Goal: Information Seeking & Learning: Find specific fact

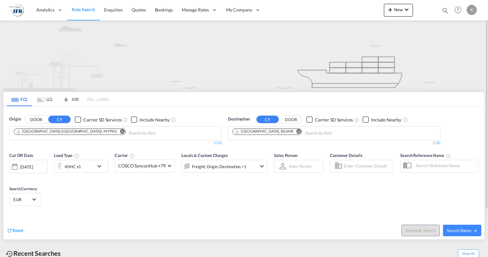
click at [120, 131] on md-icon "Remove" at bounding box center [122, 131] width 5 height 5
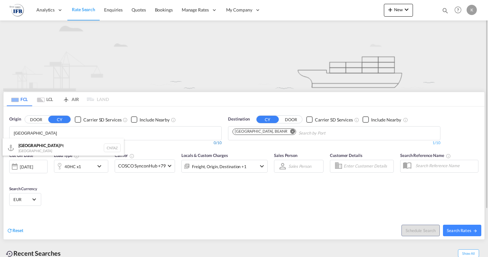
type input "[GEOGRAPHIC_DATA]"
click at [39, 147] on div "Taizhou Pt China CNTAZ" at bounding box center [63, 147] width 121 height 19
click at [33, 167] on div "[DATE]" at bounding box center [26, 167] width 13 height 6
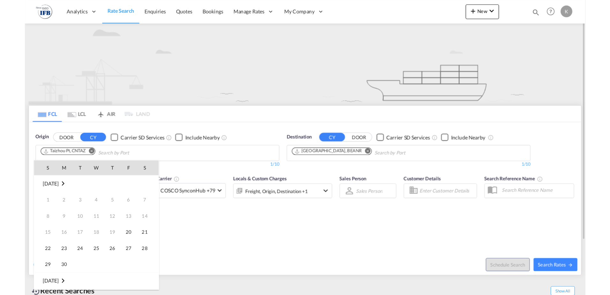
scroll to position [254, 0]
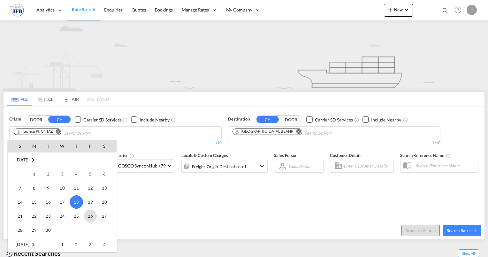
click at [88, 217] on span "26" at bounding box center [90, 215] width 13 height 13
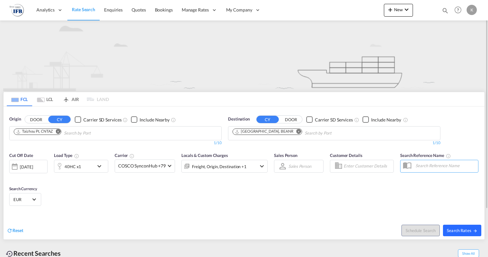
click at [455, 231] on span "Search Rates" at bounding box center [461, 229] width 31 height 5
type input "CNTAZ to BEANR / [DATE]"
